Goal: Transaction & Acquisition: Obtain resource

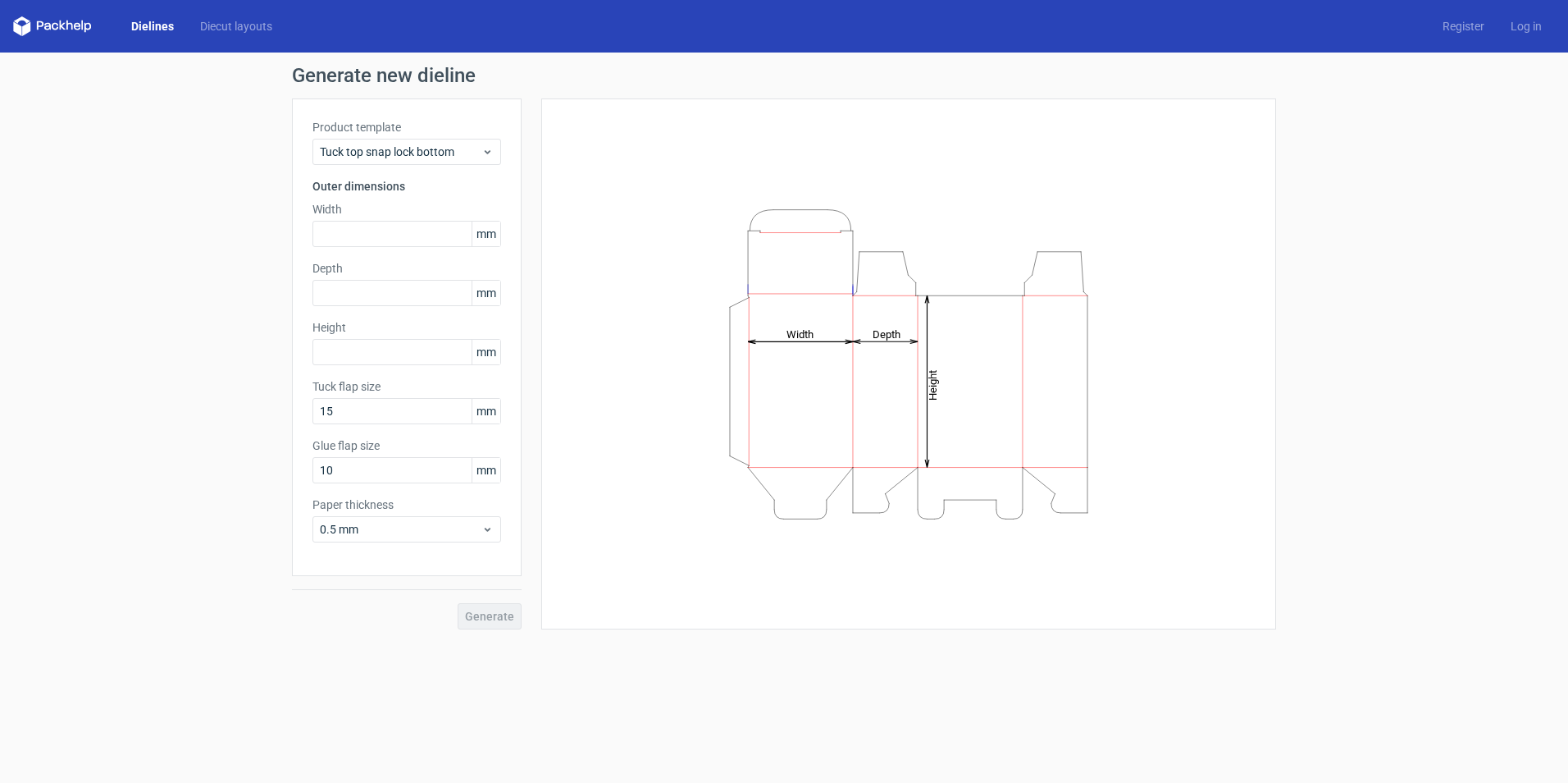
click at [150, 23] on link "Dielines" at bounding box center [152, 26] width 69 height 16
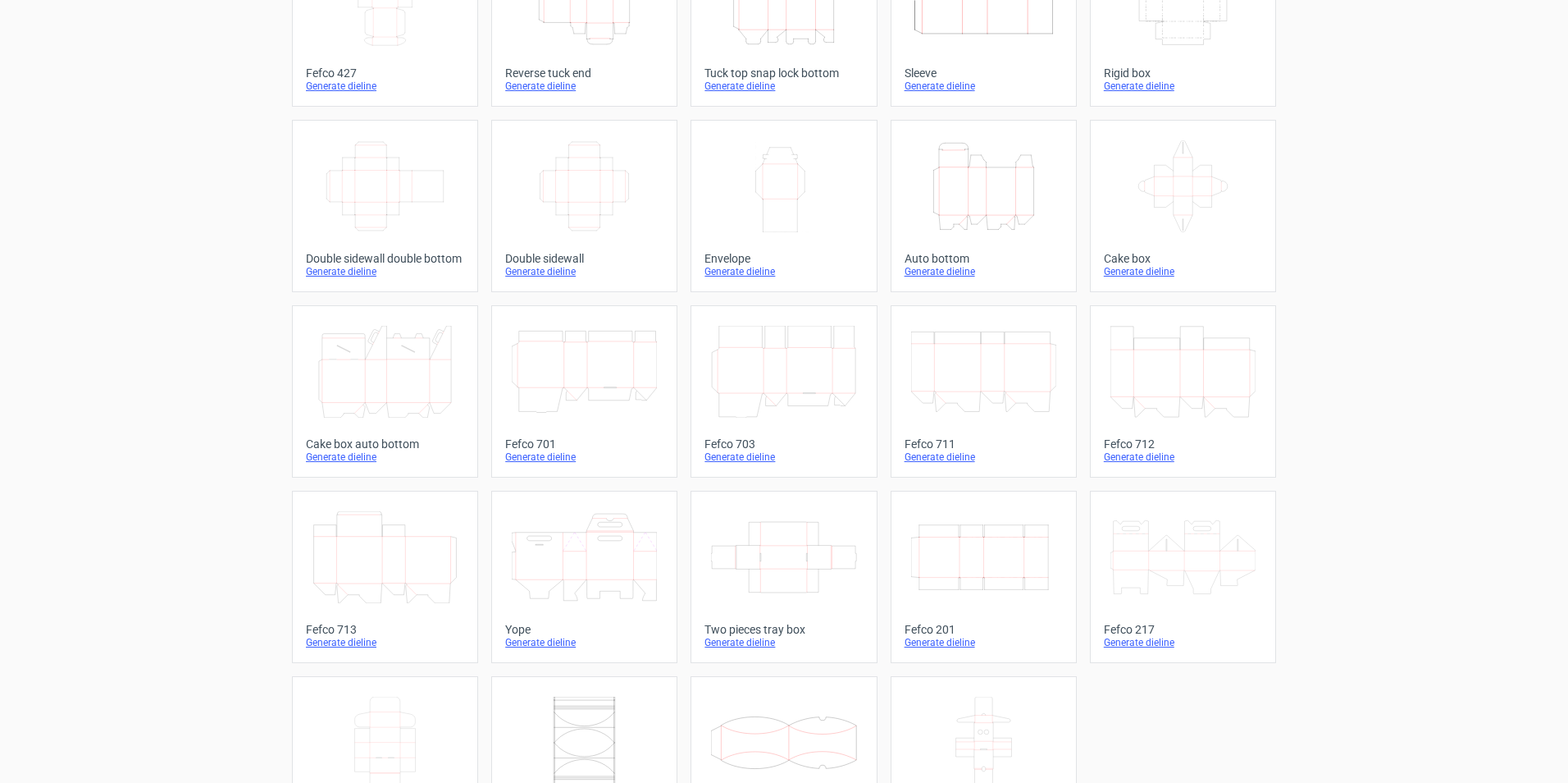
scroll to position [243, 0]
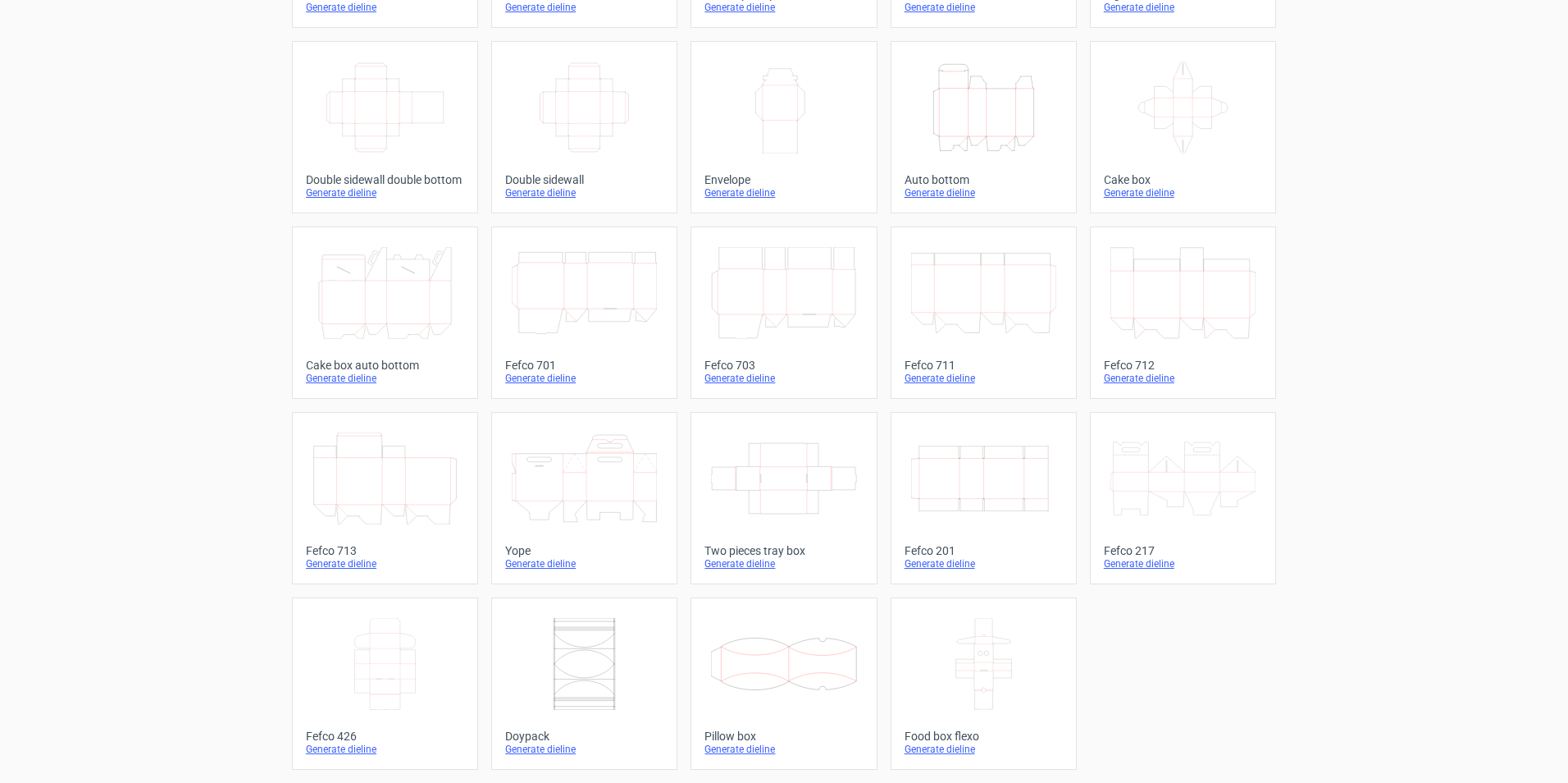
click at [579, 485] on icon at bounding box center [584, 478] width 145 height 92
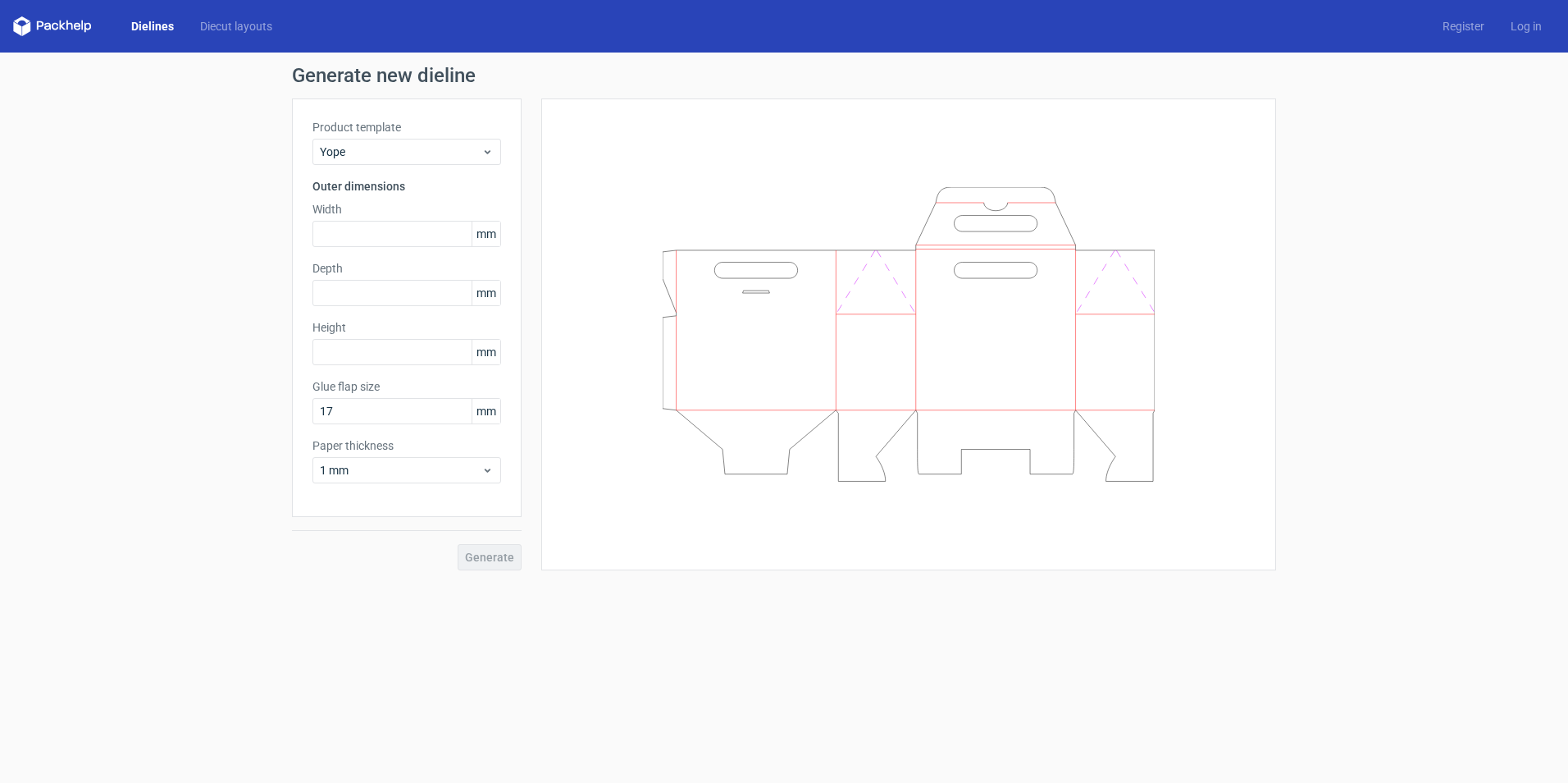
click at [142, 24] on link "Dielines" at bounding box center [152, 26] width 69 height 16
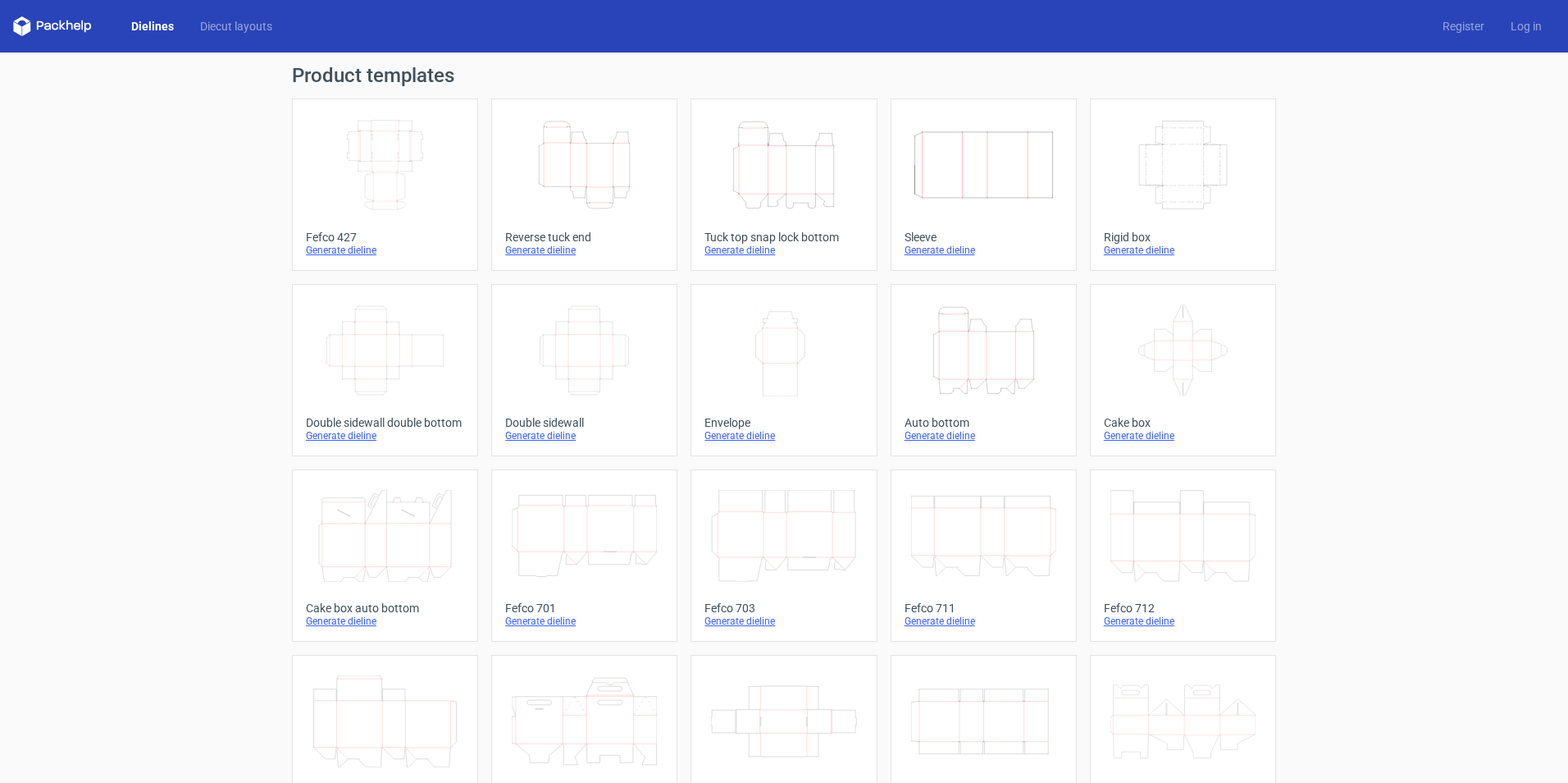
click at [988, 364] on icon "Height Depth Width" at bounding box center [984, 350] width 145 height 92
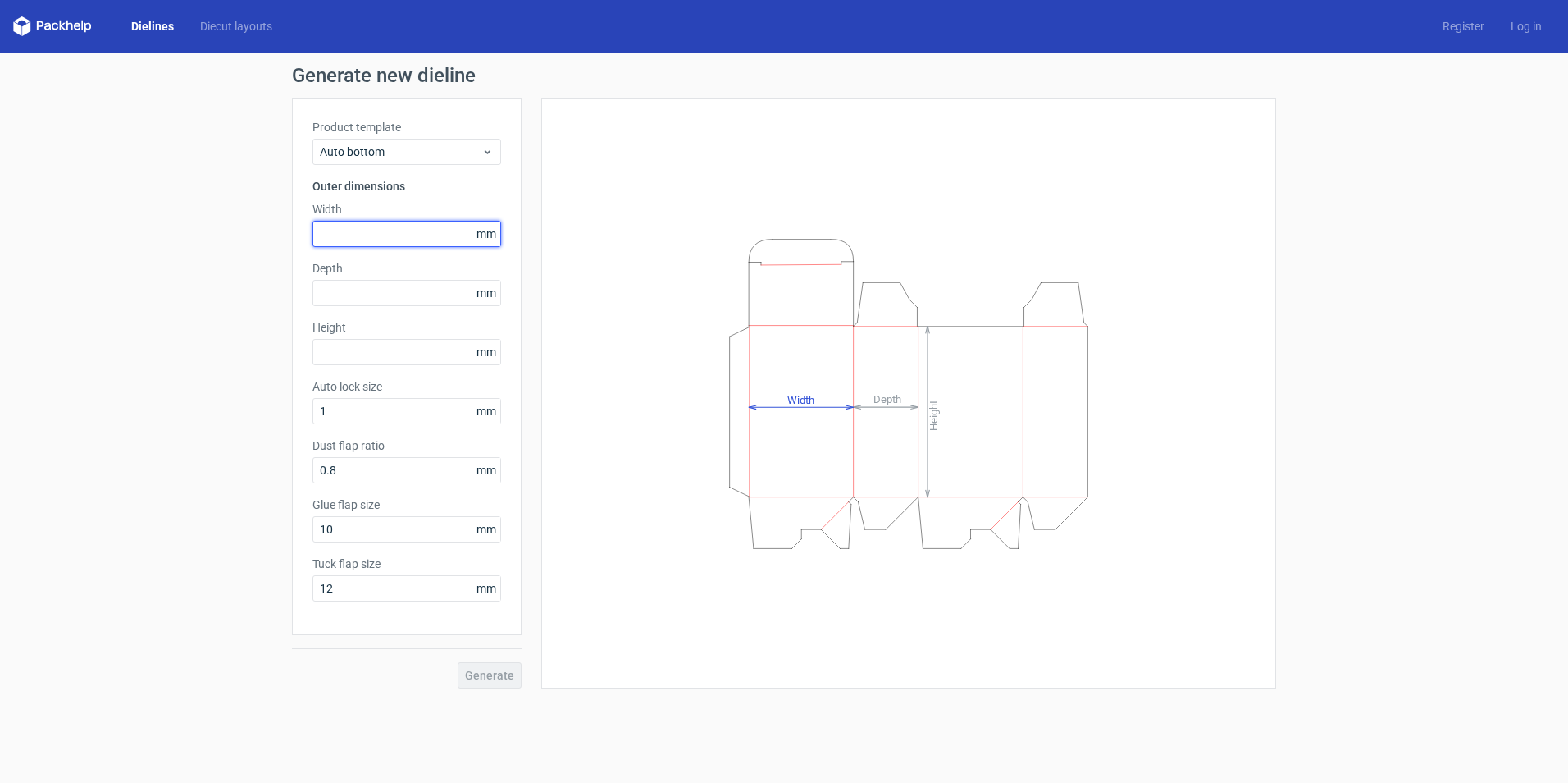
click at [357, 235] on input "text" at bounding box center [406, 234] width 188 height 27
type input "140"
type input "45"
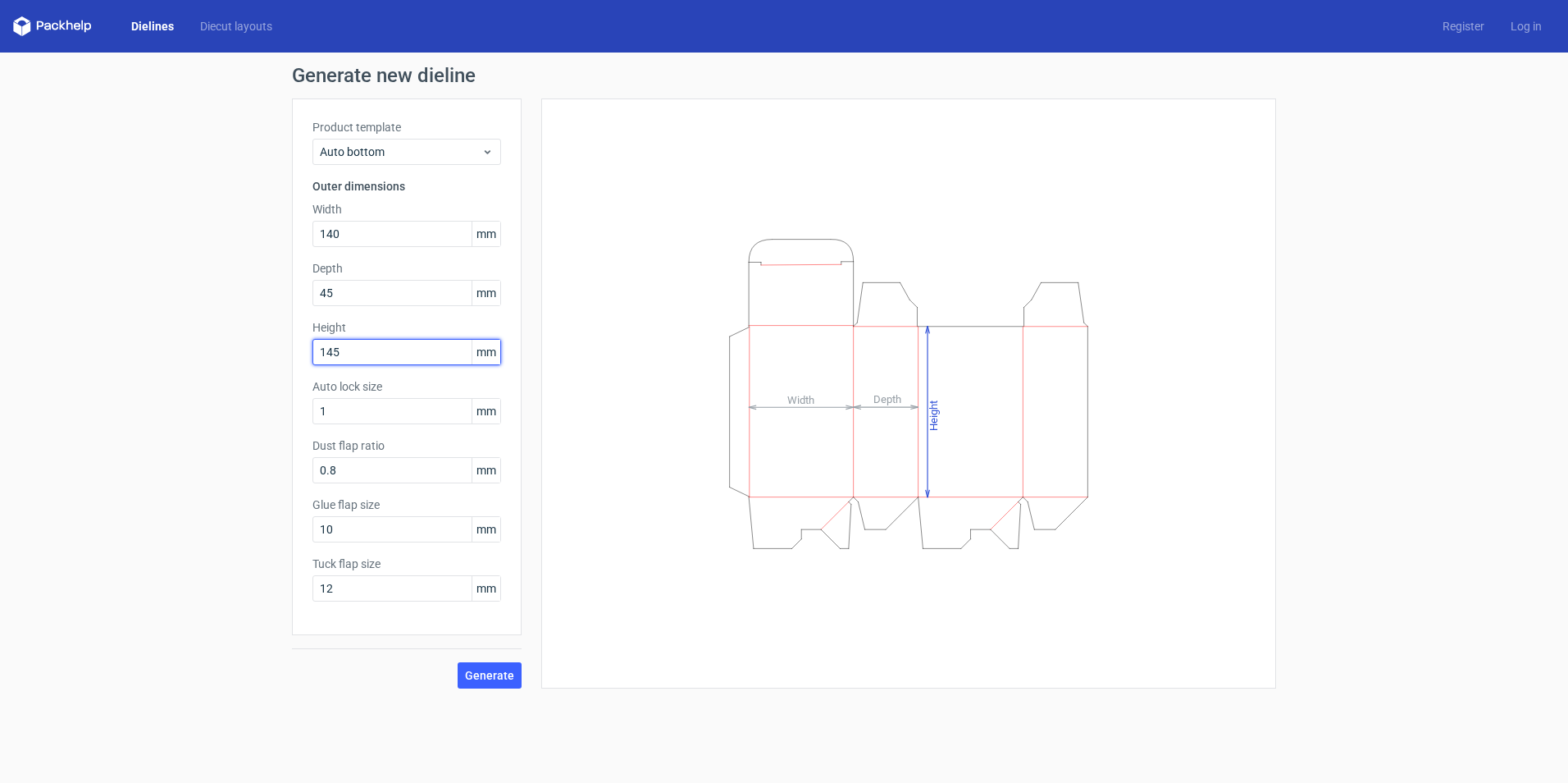
type input "145"
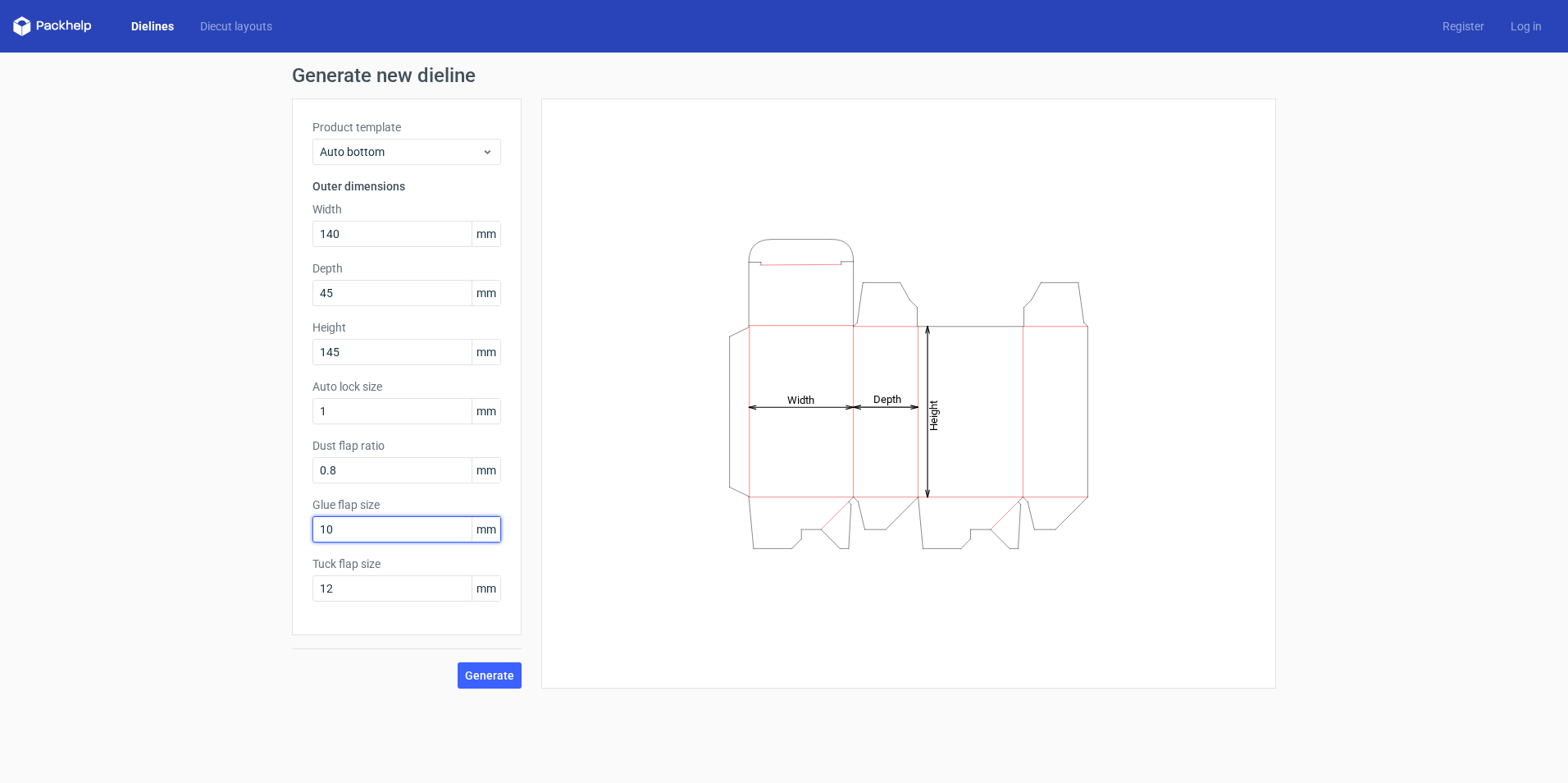
drag, startPoint x: 379, startPoint y: 532, endPoint x: 242, endPoint y: 529, distance: 137.0
click at [242, 529] on div "Generate new dieline Product template Auto bottom Outer dimensions Width 140 mm…" at bounding box center [784, 377] width 1568 height 649
type input "14"
click at [479, 679] on span "Generate" at bounding box center [490, 674] width 50 height 11
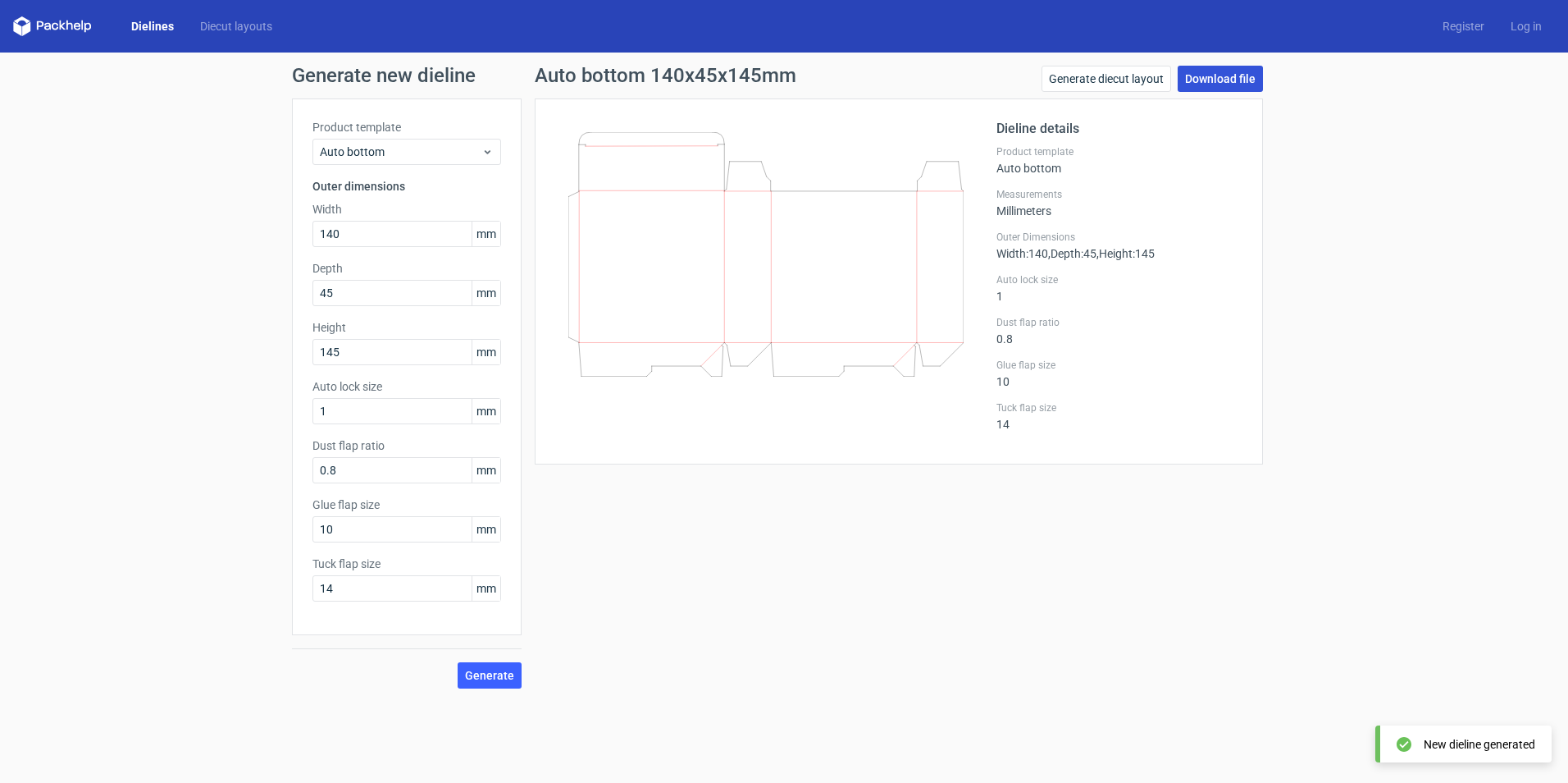
click at [1231, 77] on link "Download file" at bounding box center [1221, 79] width 86 height 27
